Goal: Navigation & Orientation: Find specific page/section

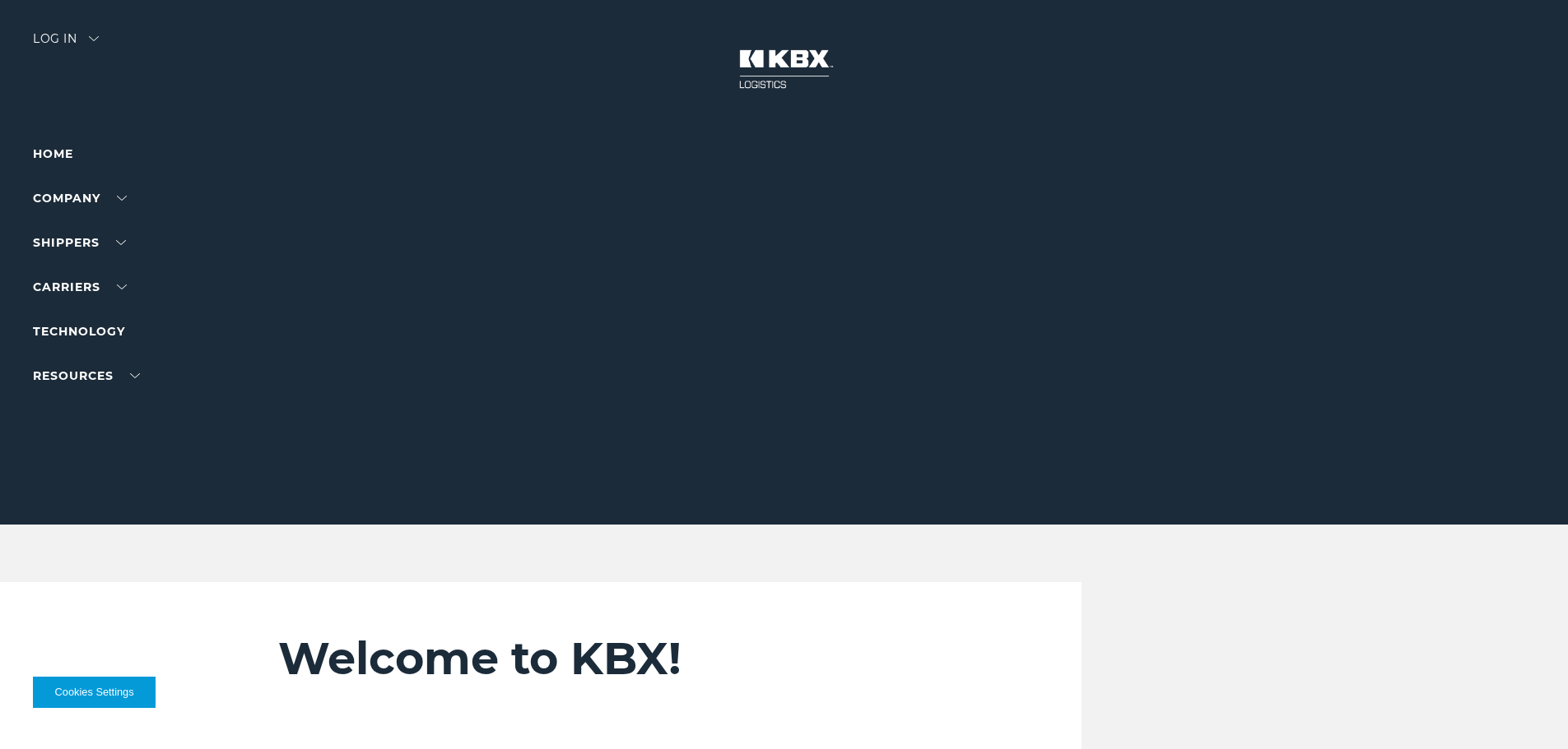
click at [75, 37] on div "Log in" at bounding box center [66, 45] width 66 height 24
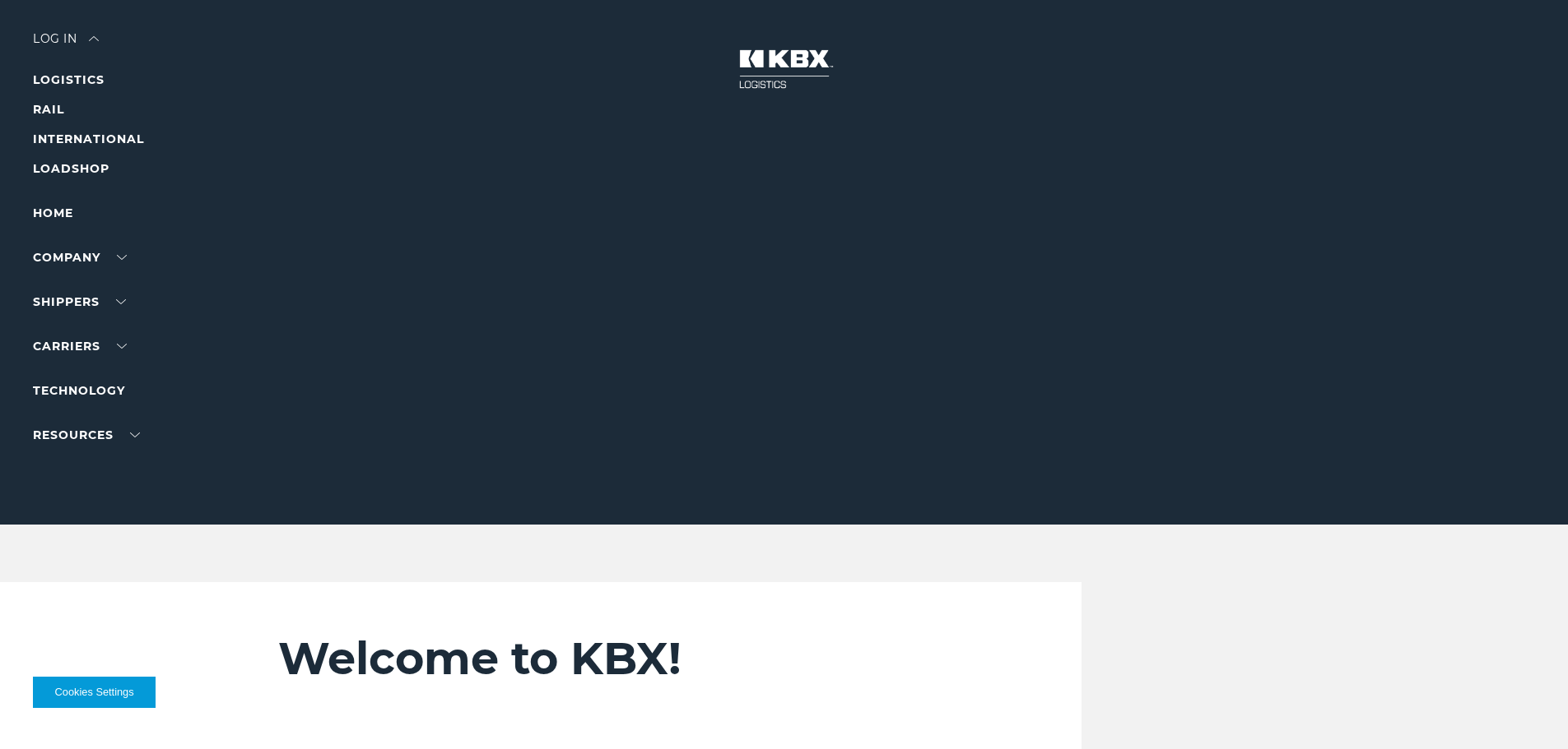
click at [74, 39] on div "Log in" at bounding box center [66, 45] width 66 height 24
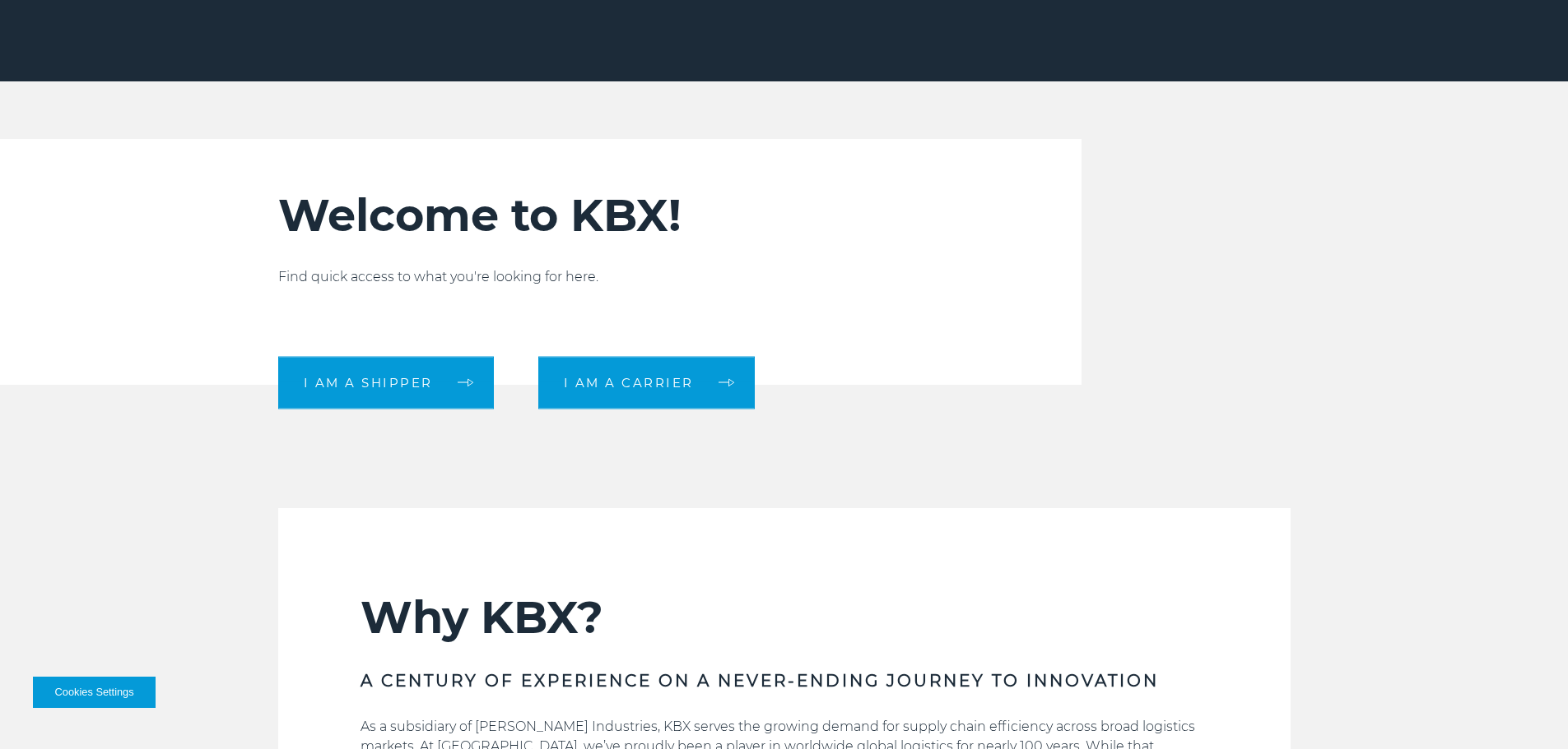
scroll to position [548, 0]
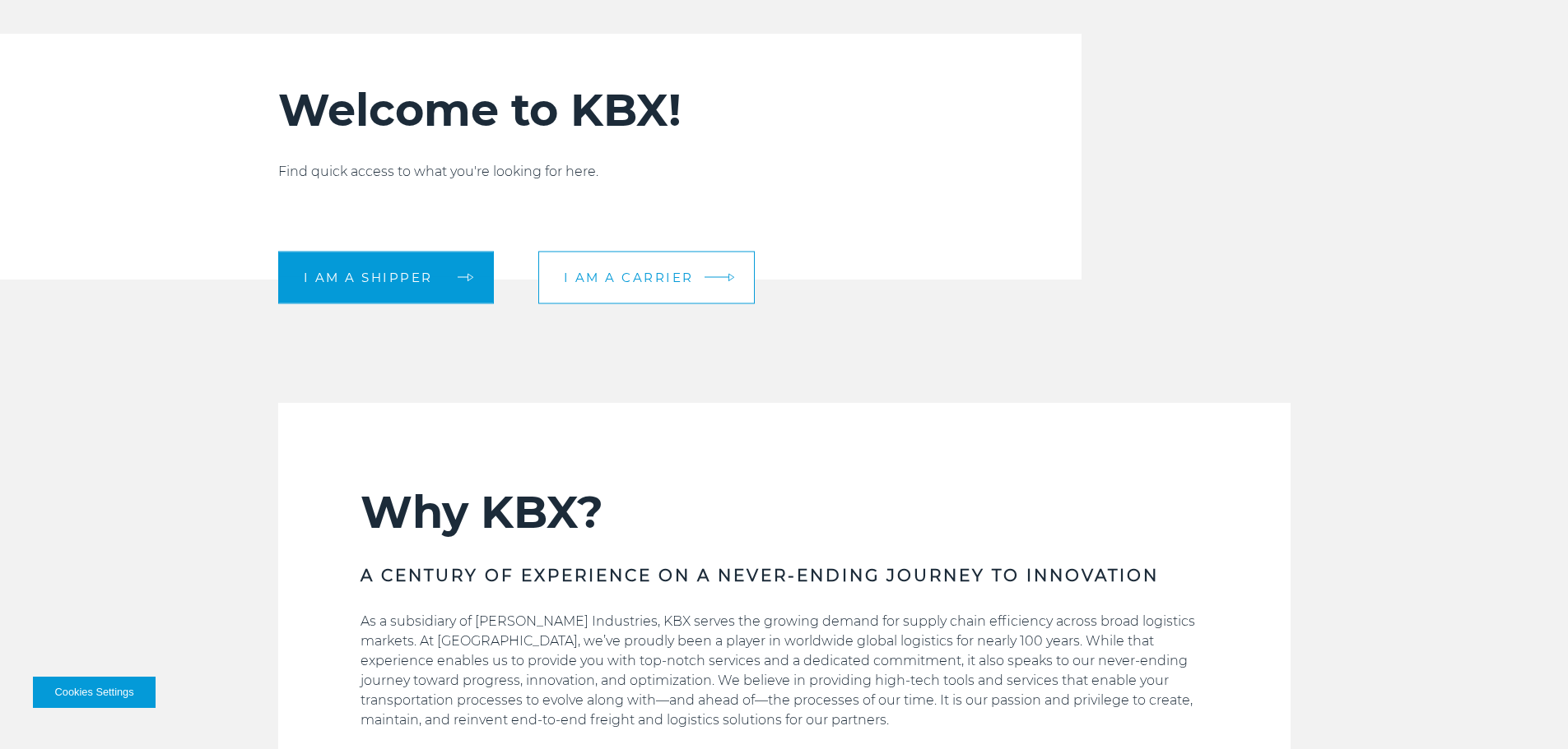
click at [650, 275] on span "I am a carrier" at bounding box center [628, 278] width 130 height 12
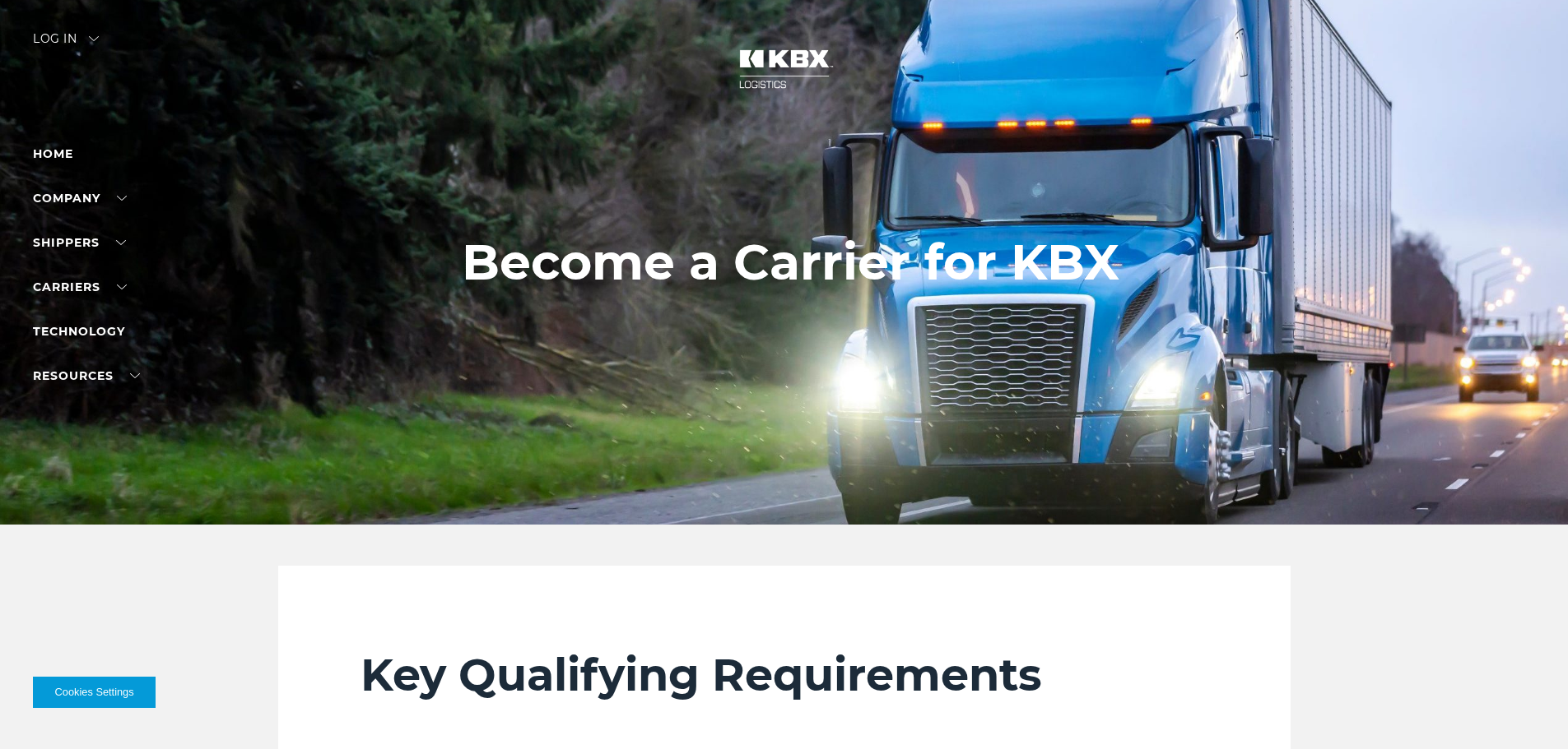
click at [59, 38] on div "Log in" at bounding box center [66, 45] width 66 height 24
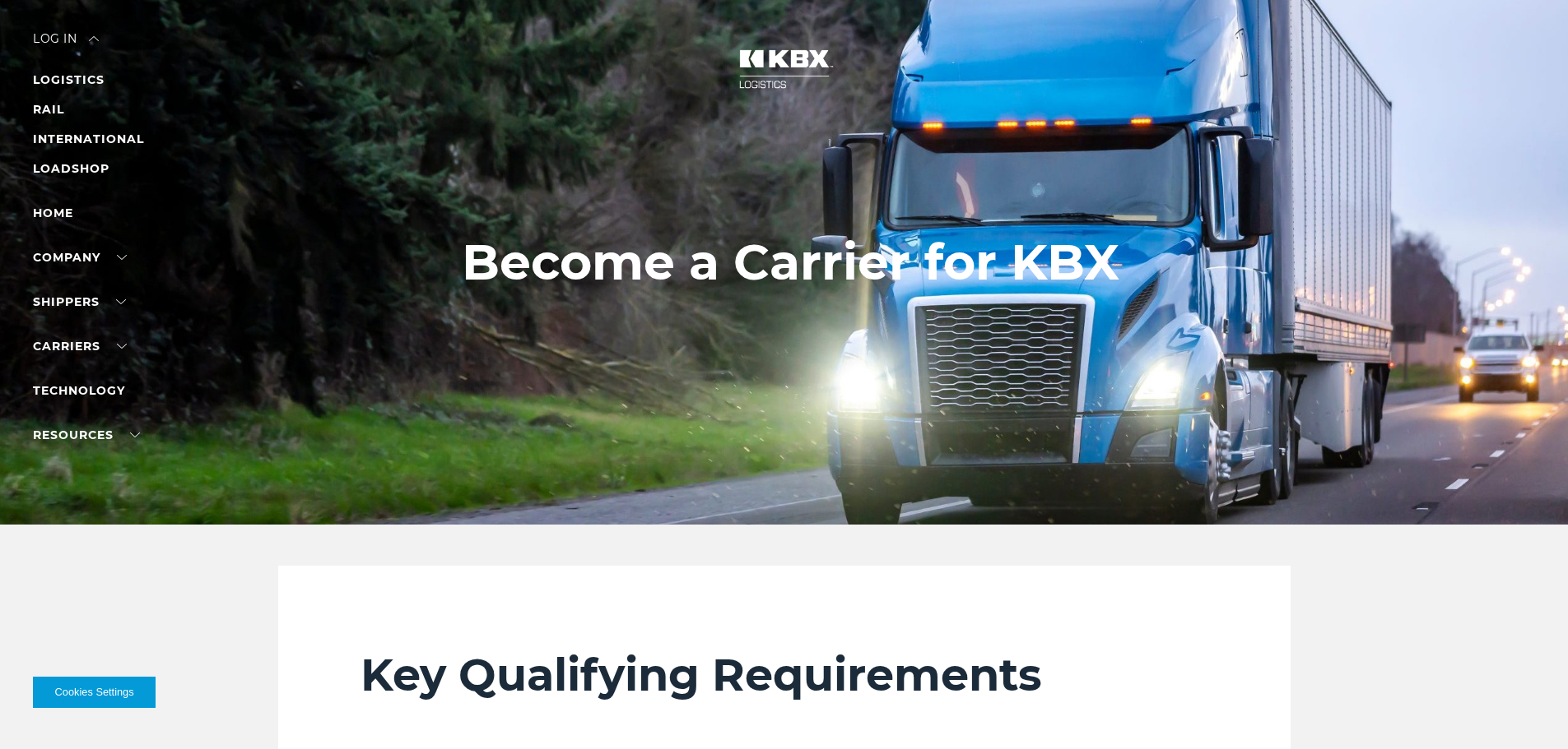
click at [53, 36] on div "Log in" at bounding box center [66, 45] width 66 height 24
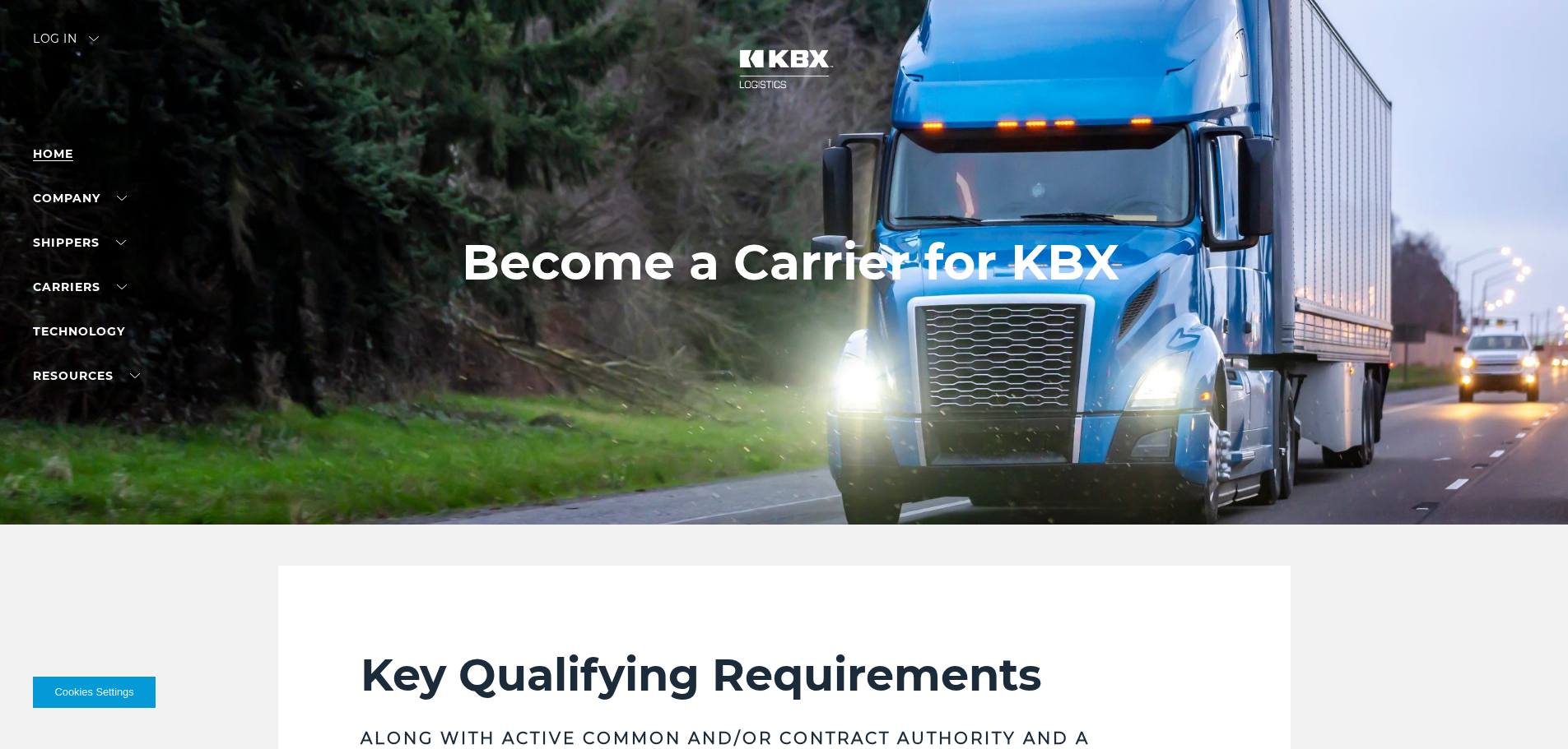
click at [64, 154] on link "Home" at bounding box center [53, 153] width 40 height 15
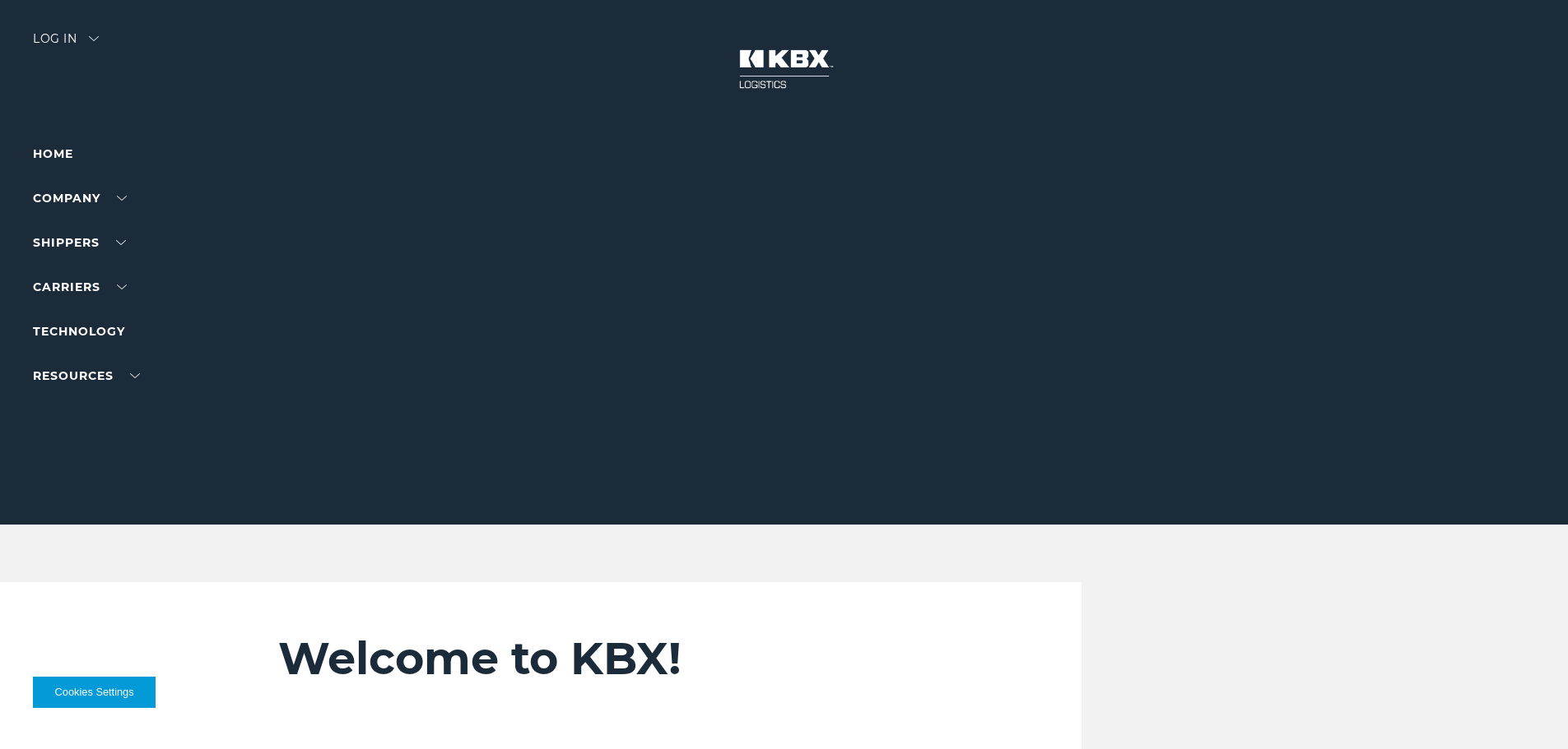
click at [61, 39] on div "Log in" at bounding box center [66, 45] width 66 height 24
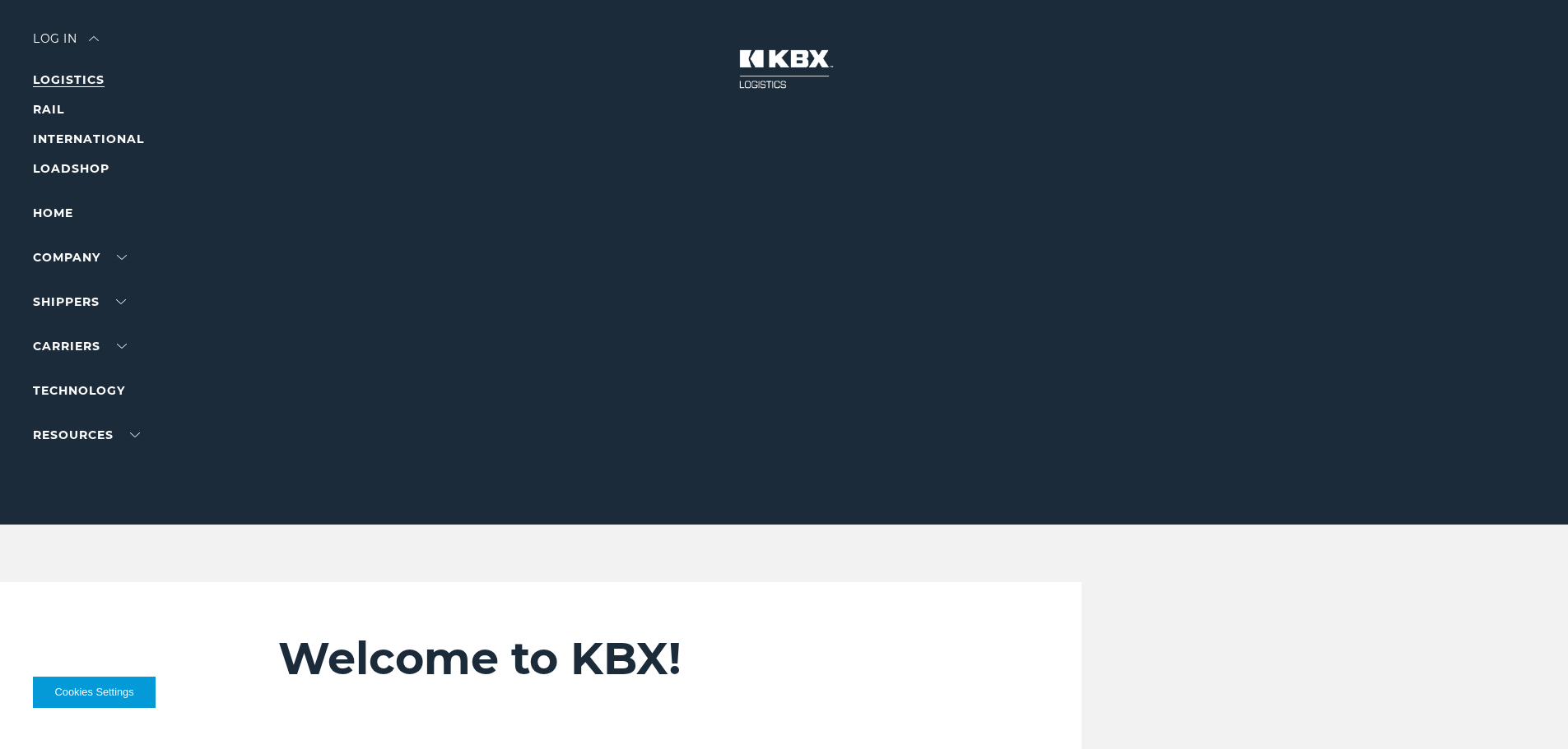
click at [78, 81] on link "LOGISTICS" at bounding box center [69, 80] width 72 height 15
